Goal: Obtain resource: Obtain resource

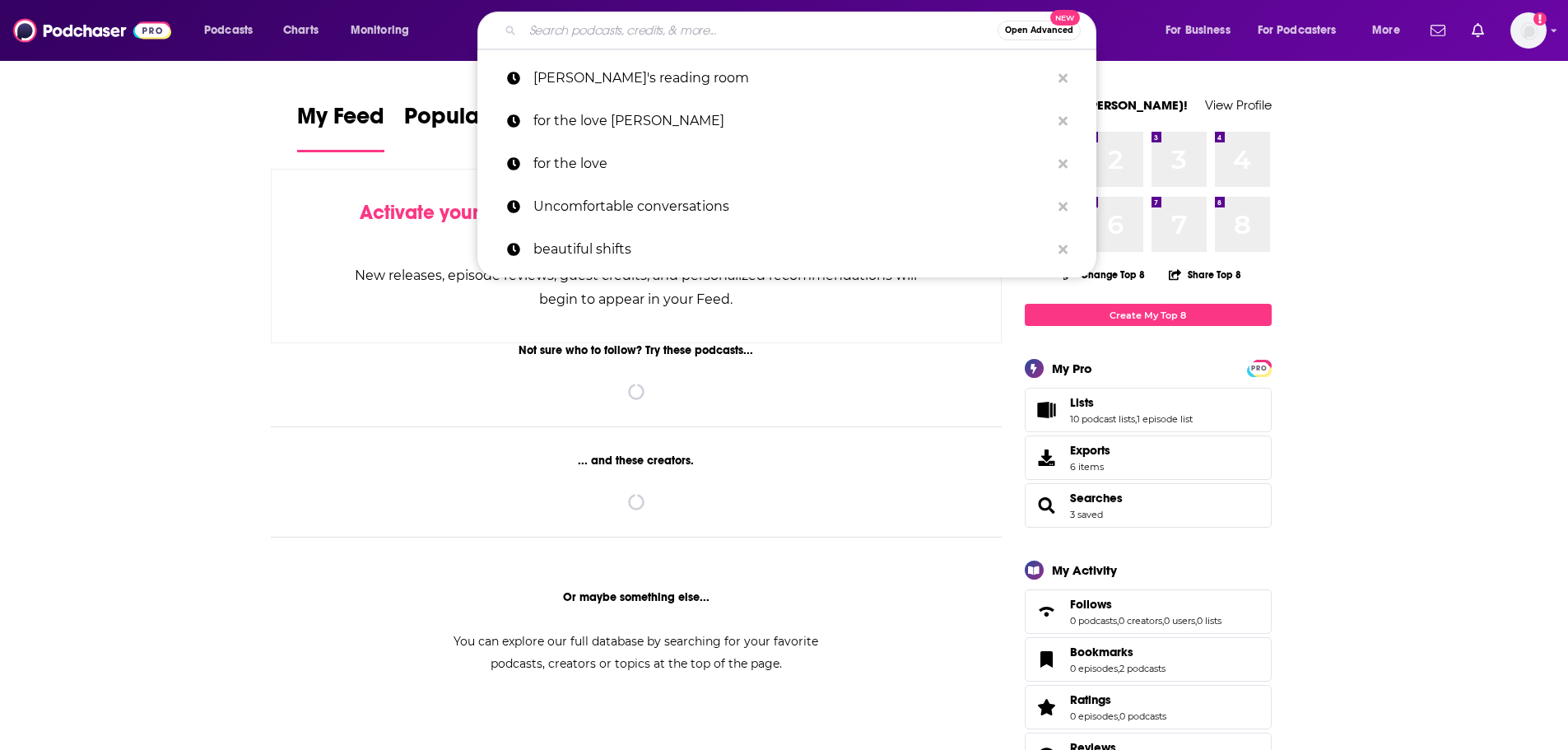
click at [668, 28] on input "Search podcasts, credits, & more..." at bounding box center [759, 31] width 475 height 26
paste input "Sounds Like A Cult"
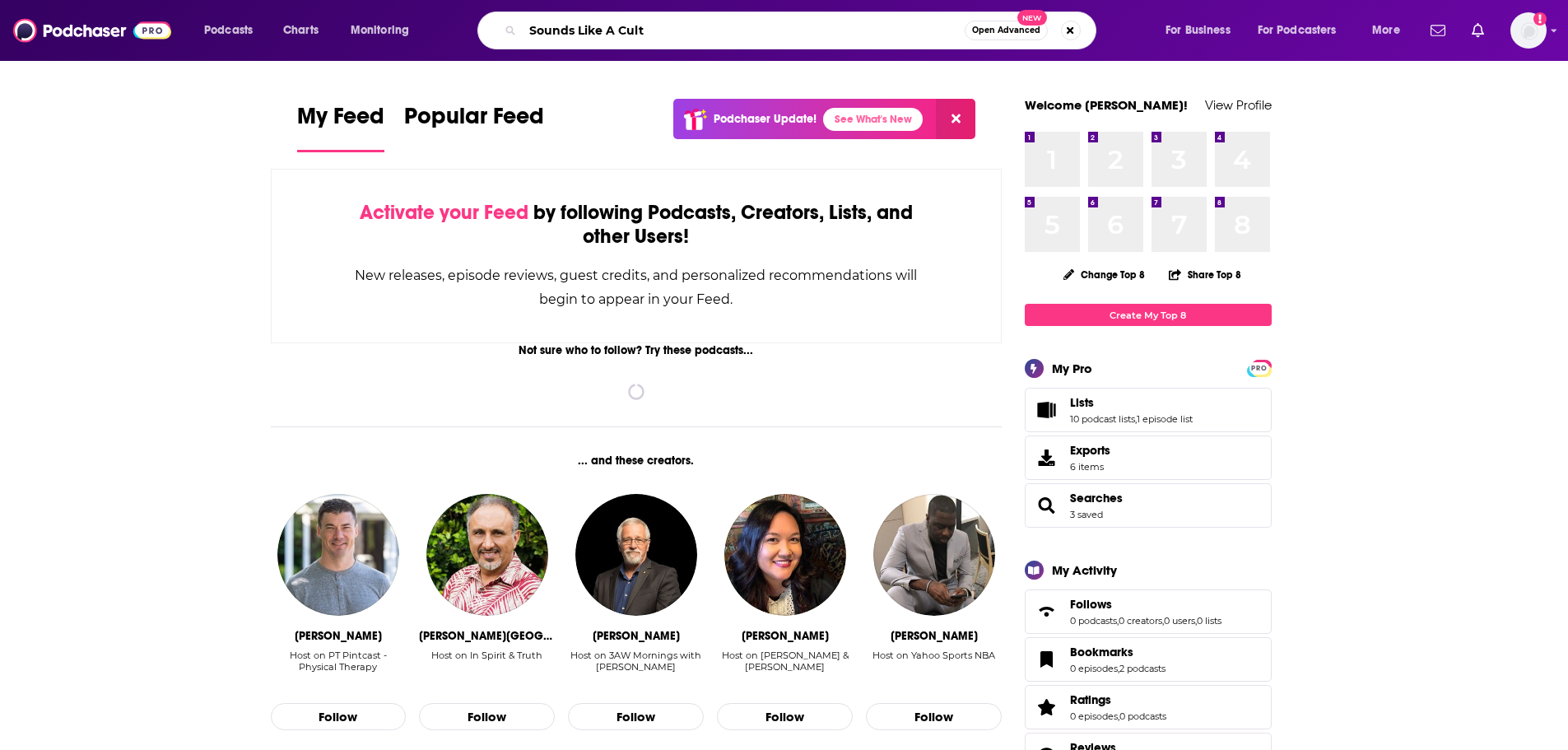
type input "Sounds Like A Cult"
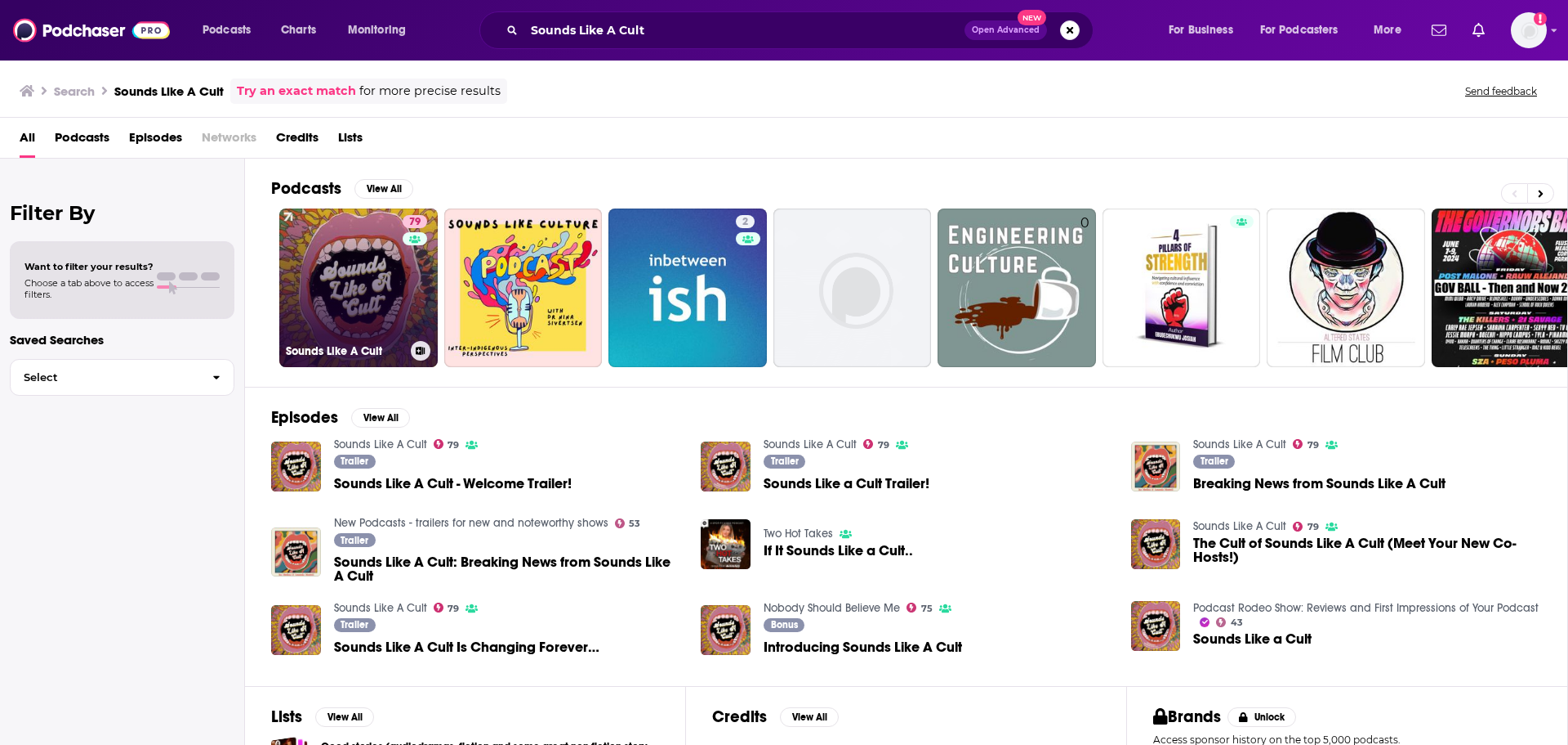
click at [370, 270] on link "79 Sounds Like A Cult" at bounding box center [358, 288] width 159 height 159
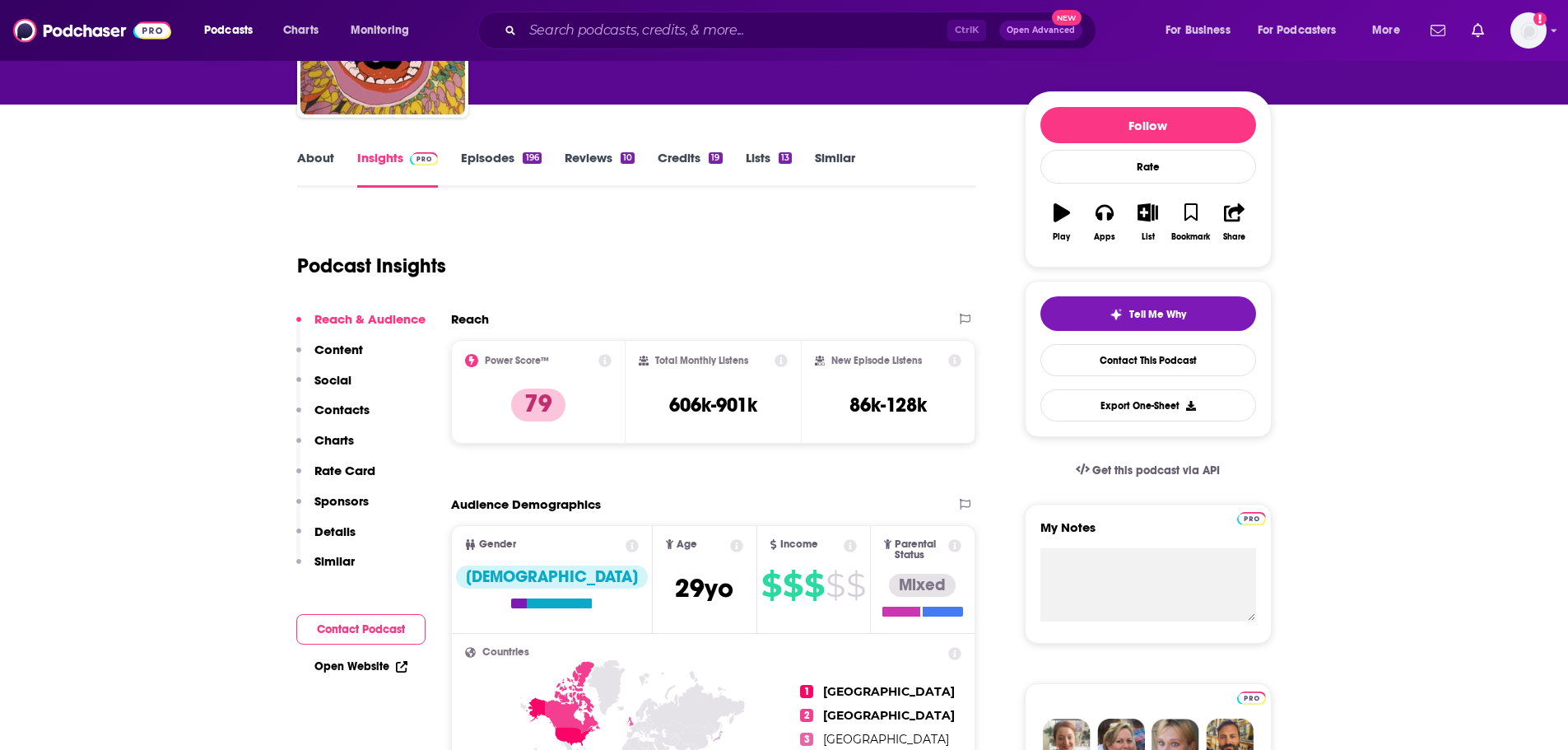
scroll to position [165, 0]
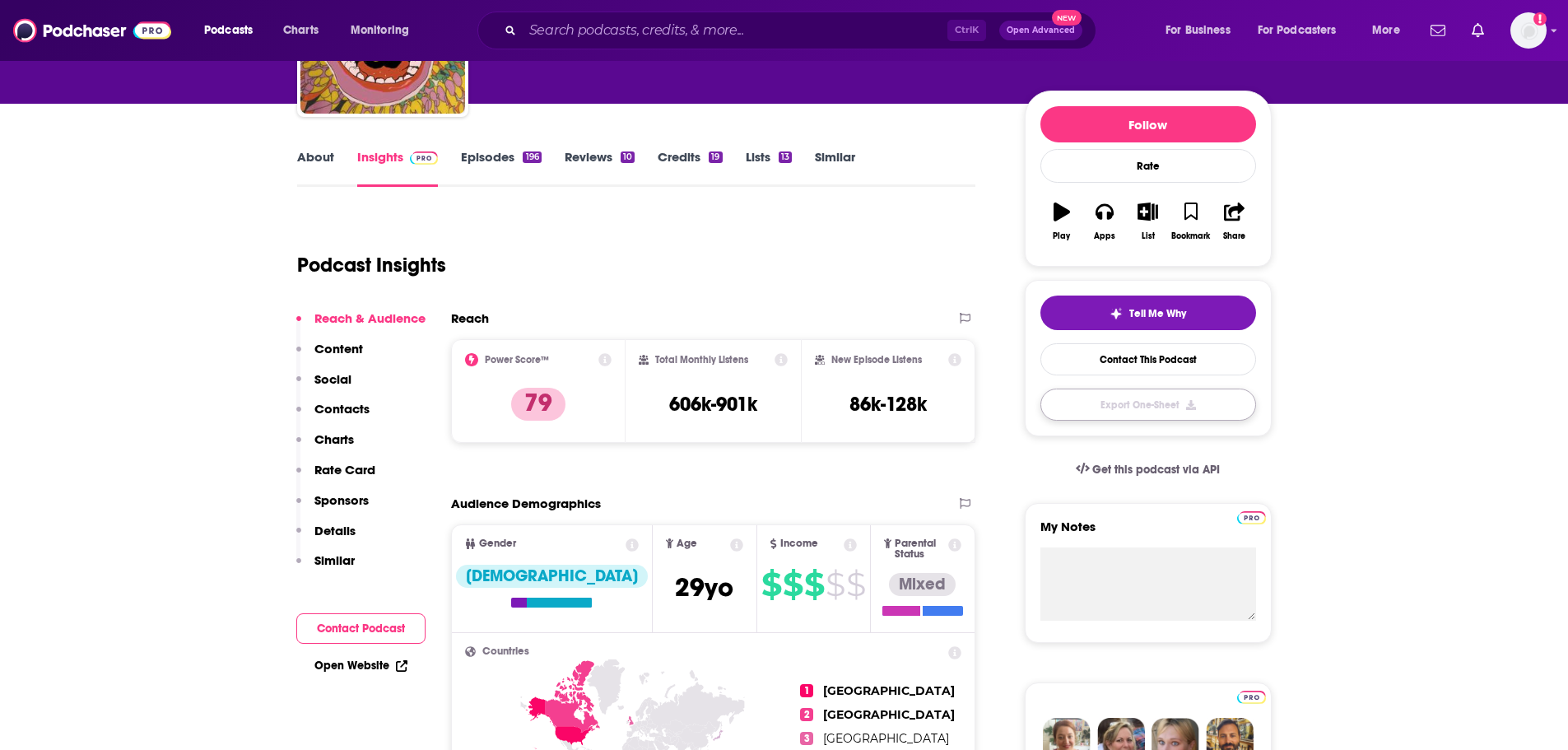
click at [1185, 404] on button "Export One-Sheet" at bounding box center [1148, 404] width 216 height 32
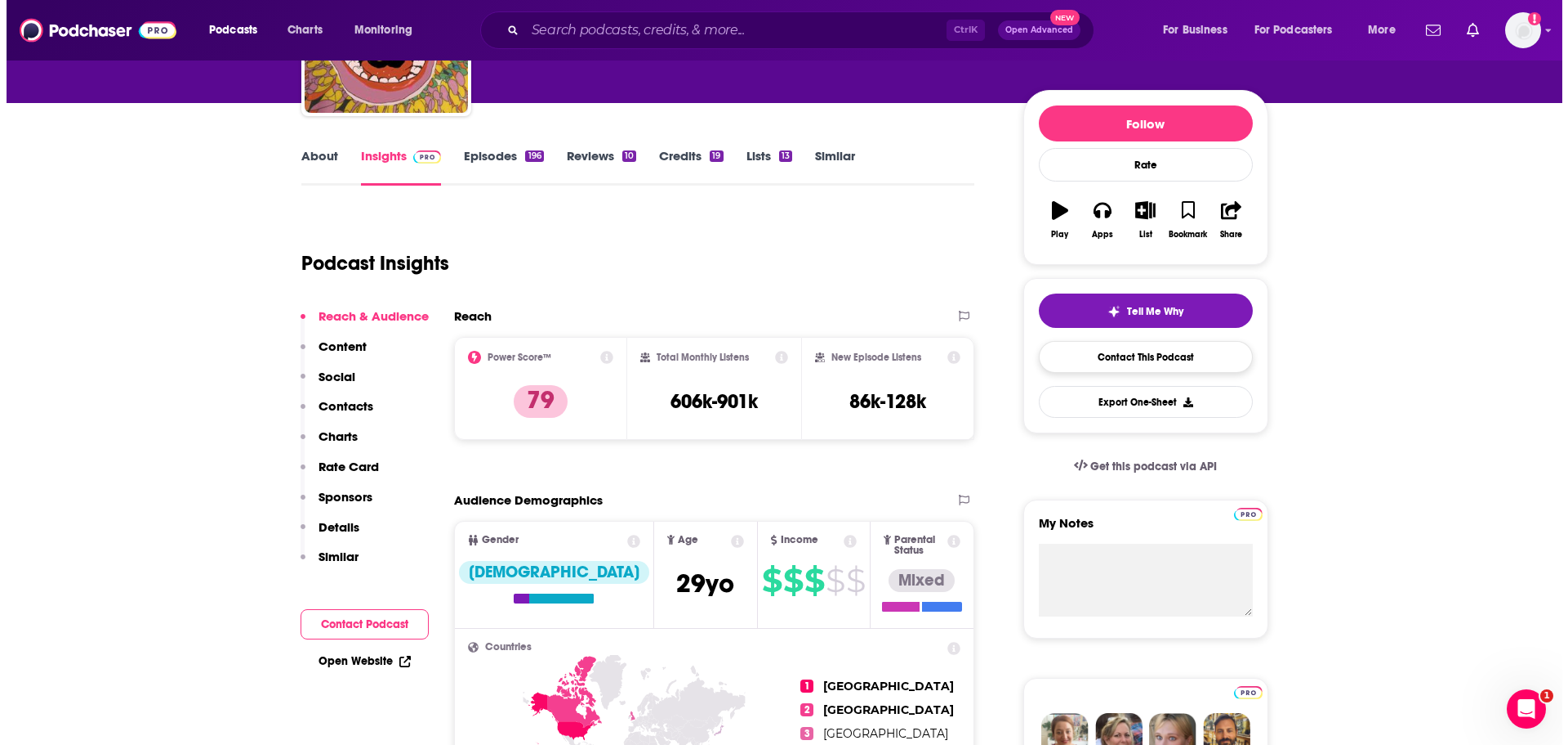
scroll to position [0, 0]
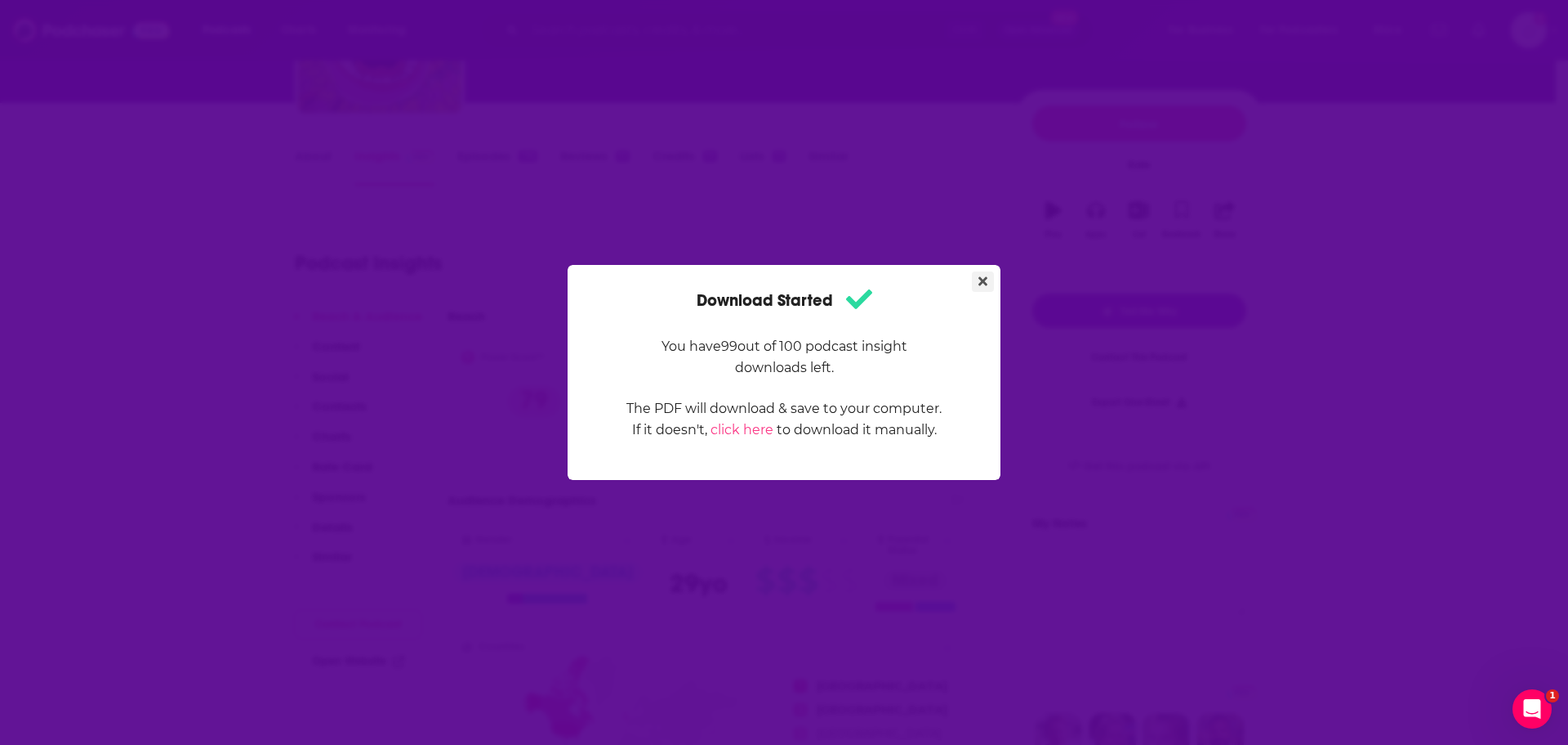
click at [991, 282] on button "Close" at bounding box center [983, 281] width 22 height 20
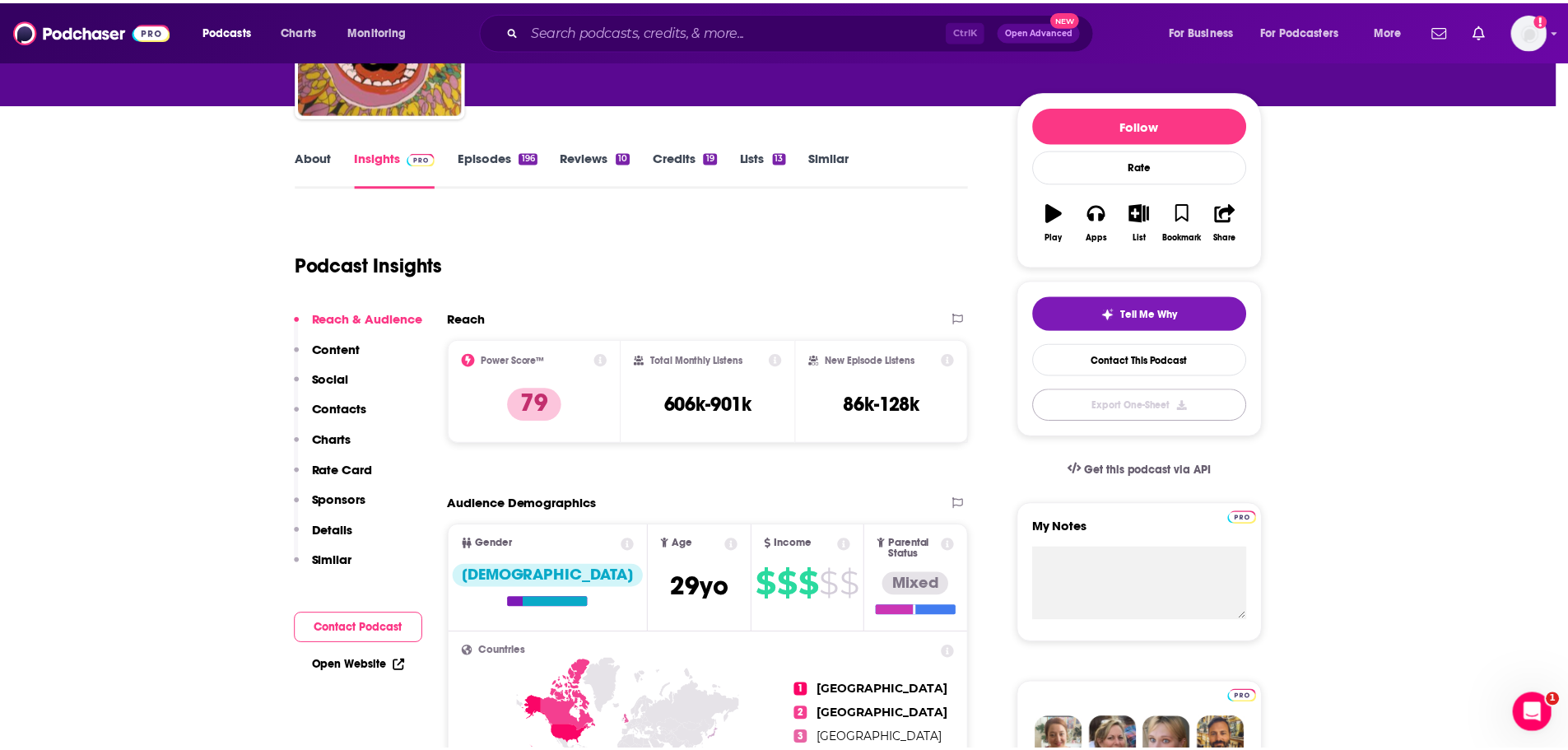
scroll to position [165, 0]
